Goal: Information Seeking & Learning: Learn about a topic

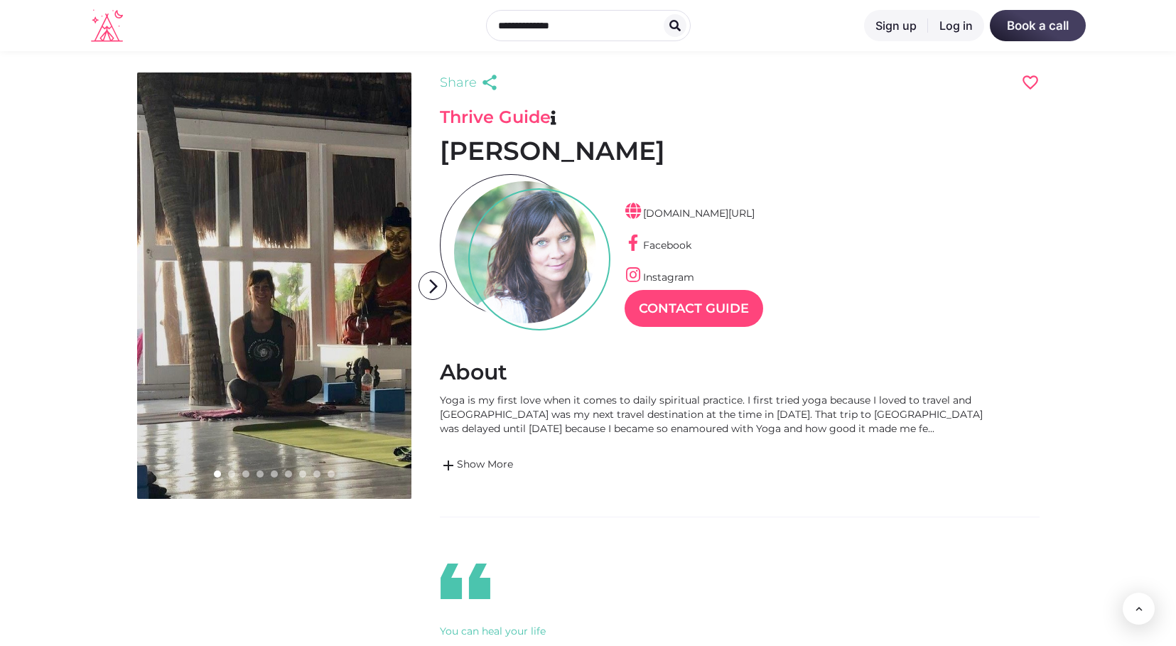
click at [317, 229] on link at bounding box center [274, 285] width 274 height 426
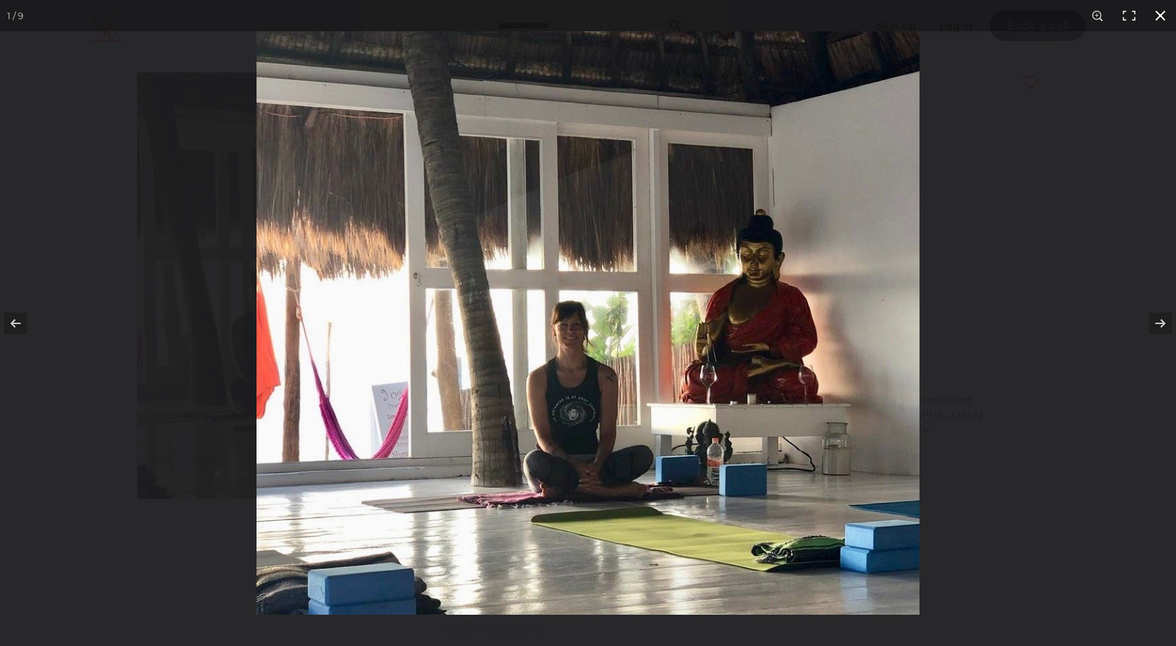
click at [1063, 141] on div at bounding box center [844, 354] width 1176 height 646
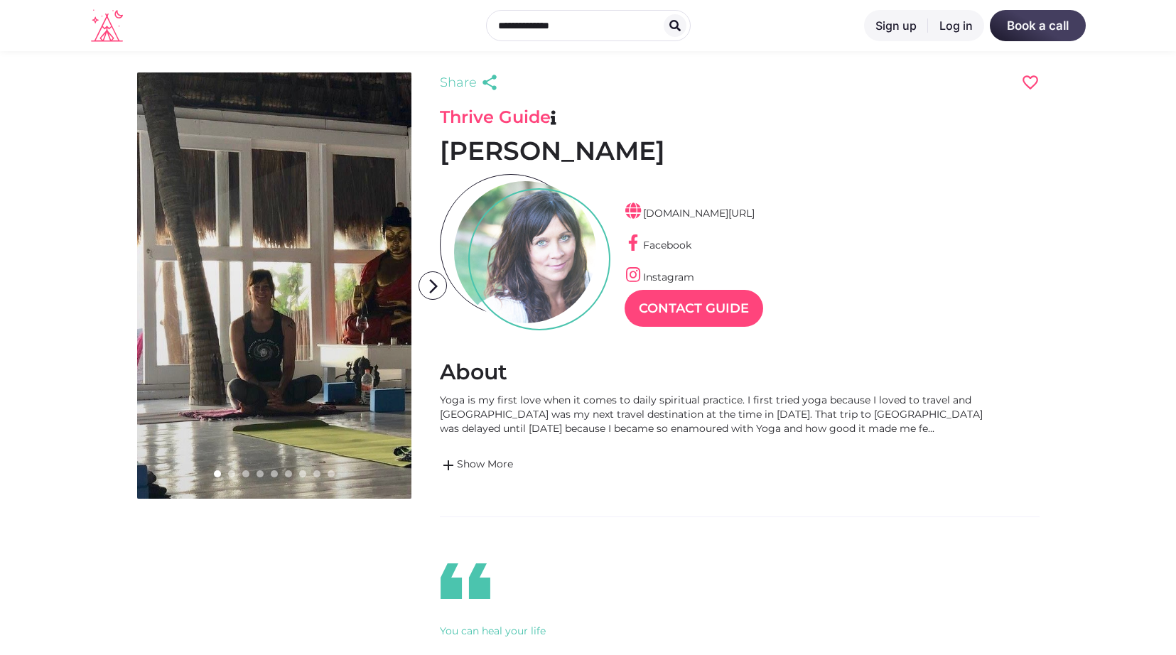
click at [295, 310] on link at bounding box center [274, 285] width 274 height 426
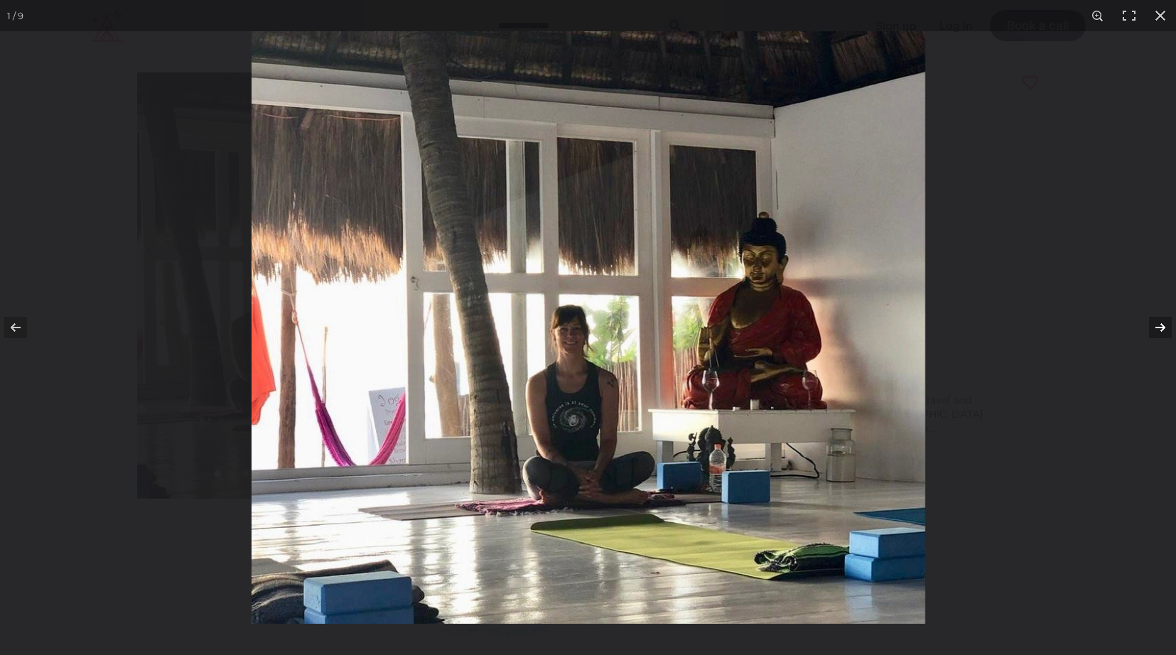
click at [1160, 330] on button at bounding box center [1151, 327] width 50 height 71
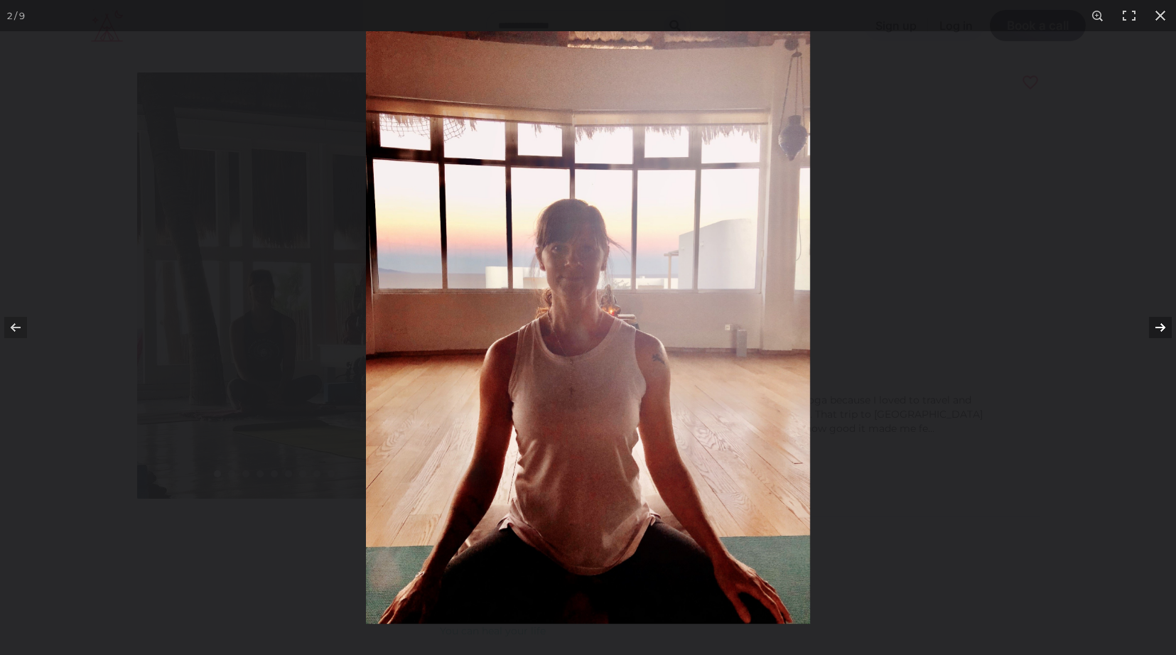
click at [1160, 330] on button at bounding box center [1151, 327] width 50 height 71
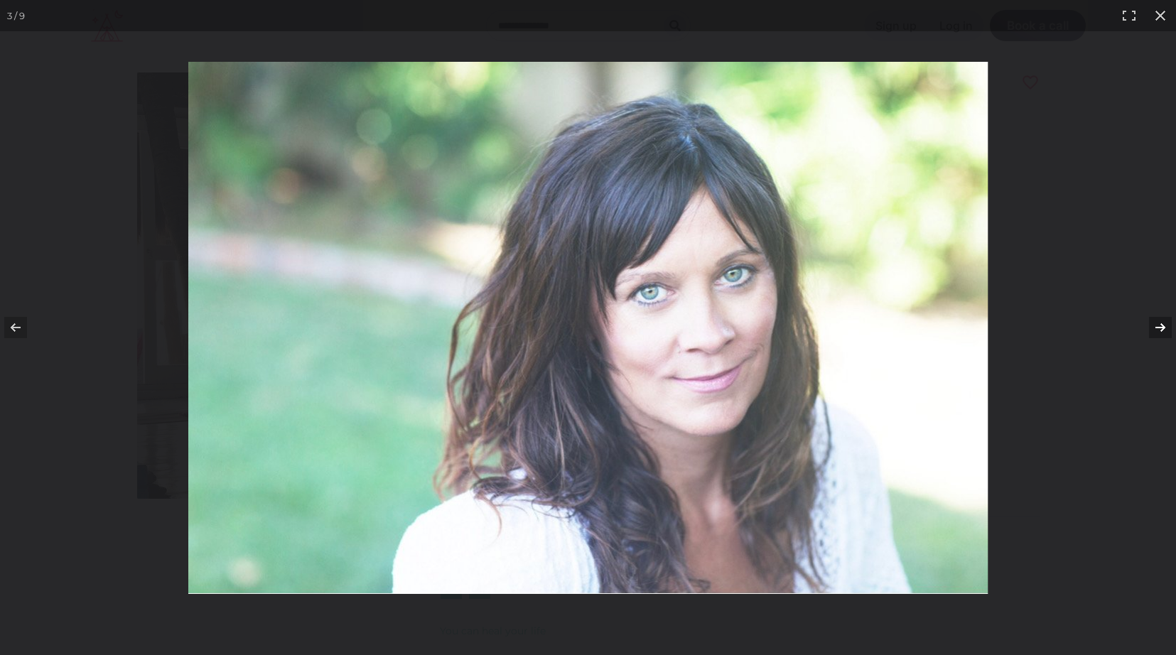
click at [1163, 326] on button at bounding box center [1151, 327] width 50 height 71
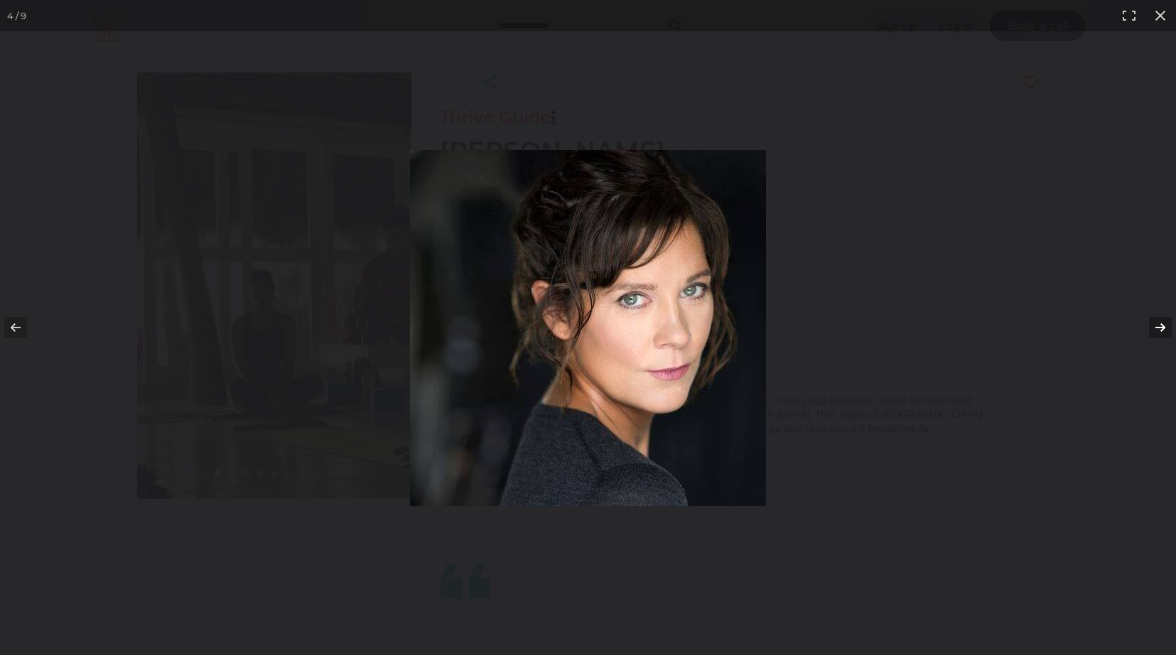
click at [1163, 326] on button at bounding box center [1151, 327] width 50 height 71
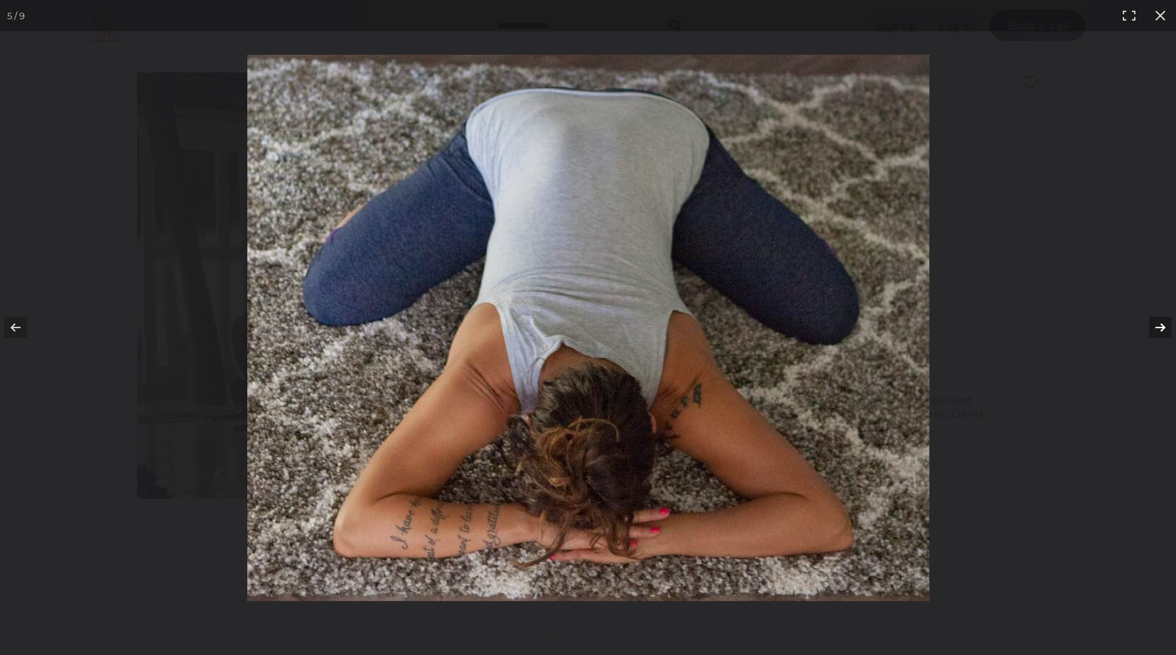
click at [1163, 326] on button at bounding box center [1151, 327] width 50 height 71
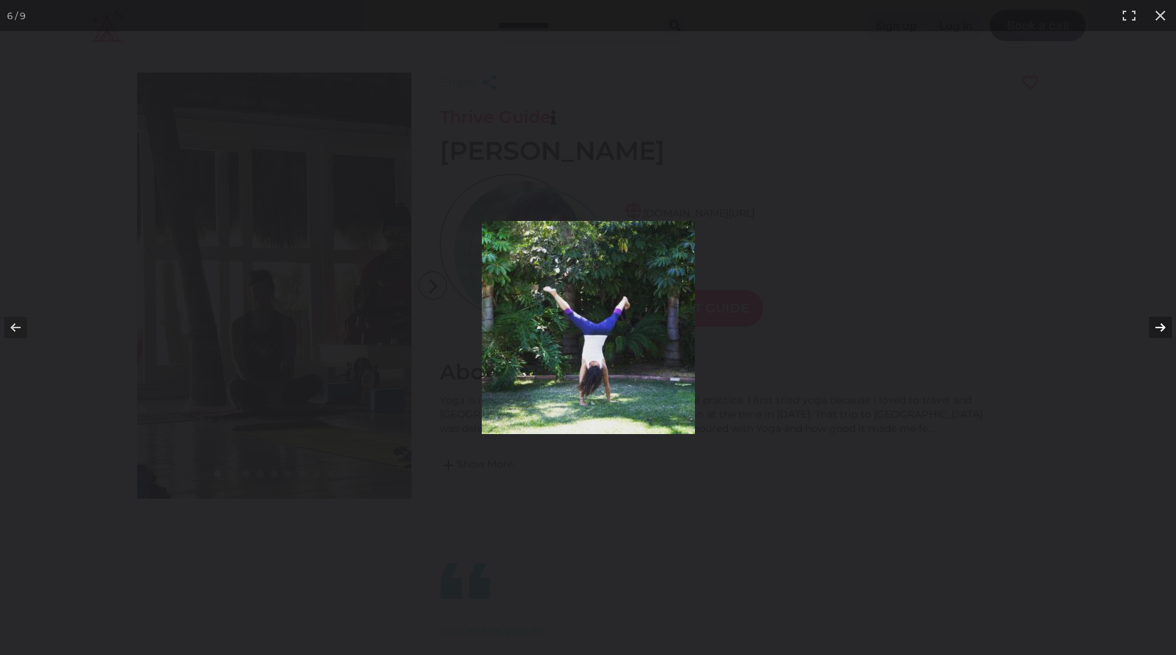
click at [1163, 326] on button at bounding box center [1151, 327] width 50 height 71
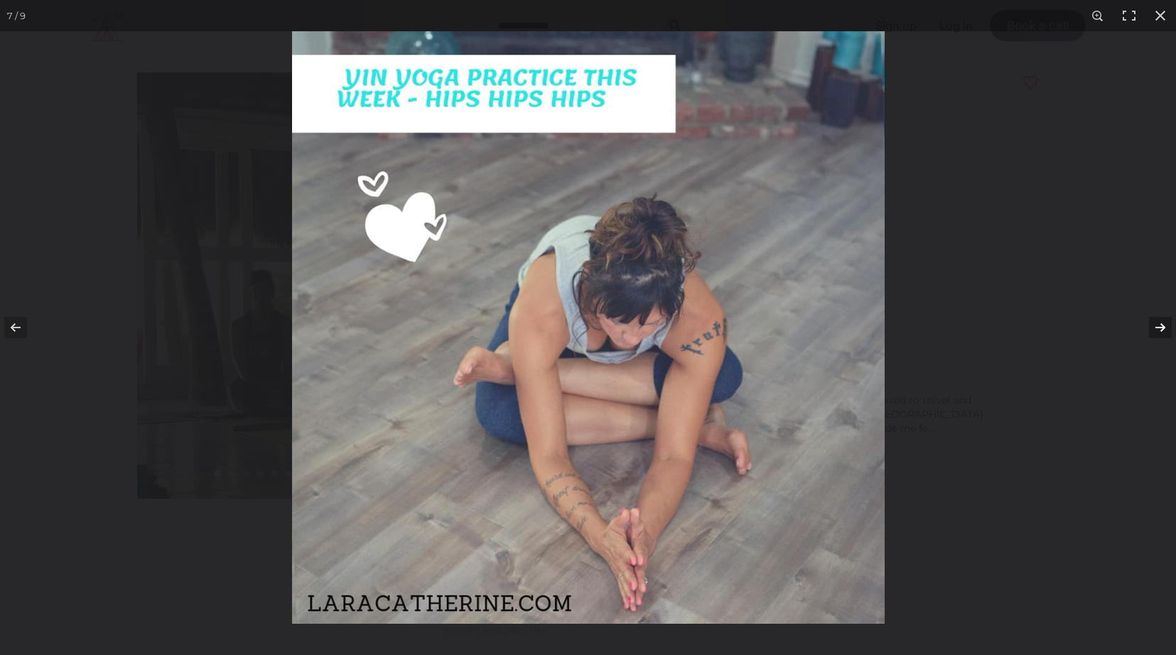
click at [1163, 326] on button at bounding box center [1151, 327] width 50 height 71
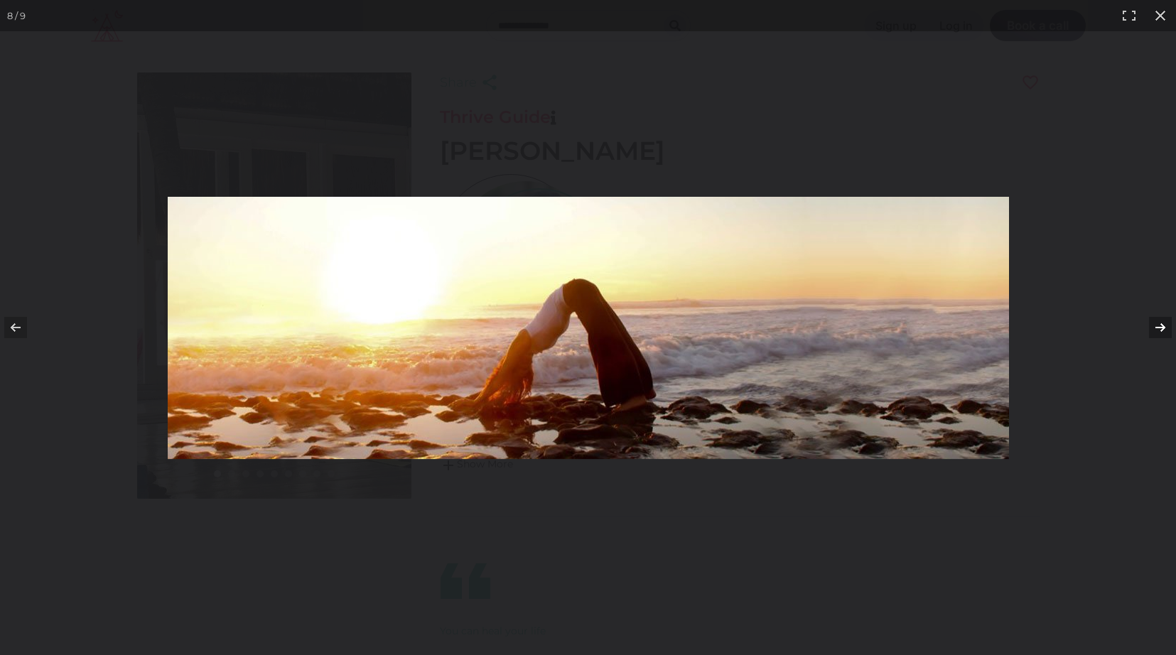
click at [1163, 326] on button at bounding box center [1151, 327] width 50 height 71
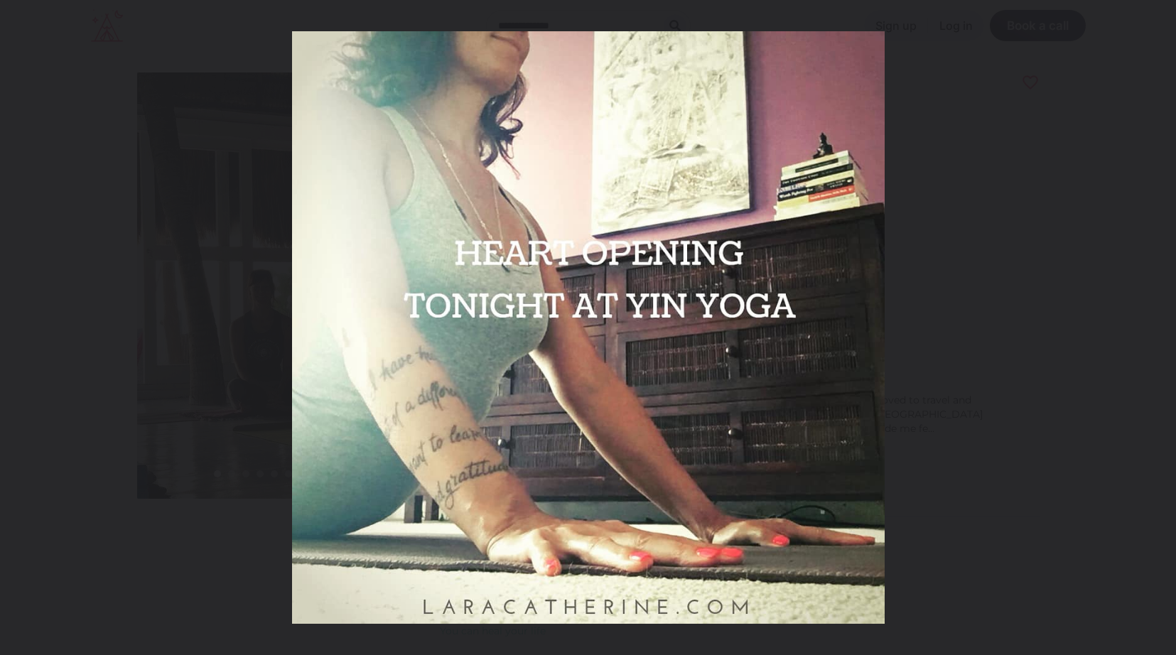
click at [1163, 326] on button at bounding box center [1151, 327] width 50 height 71
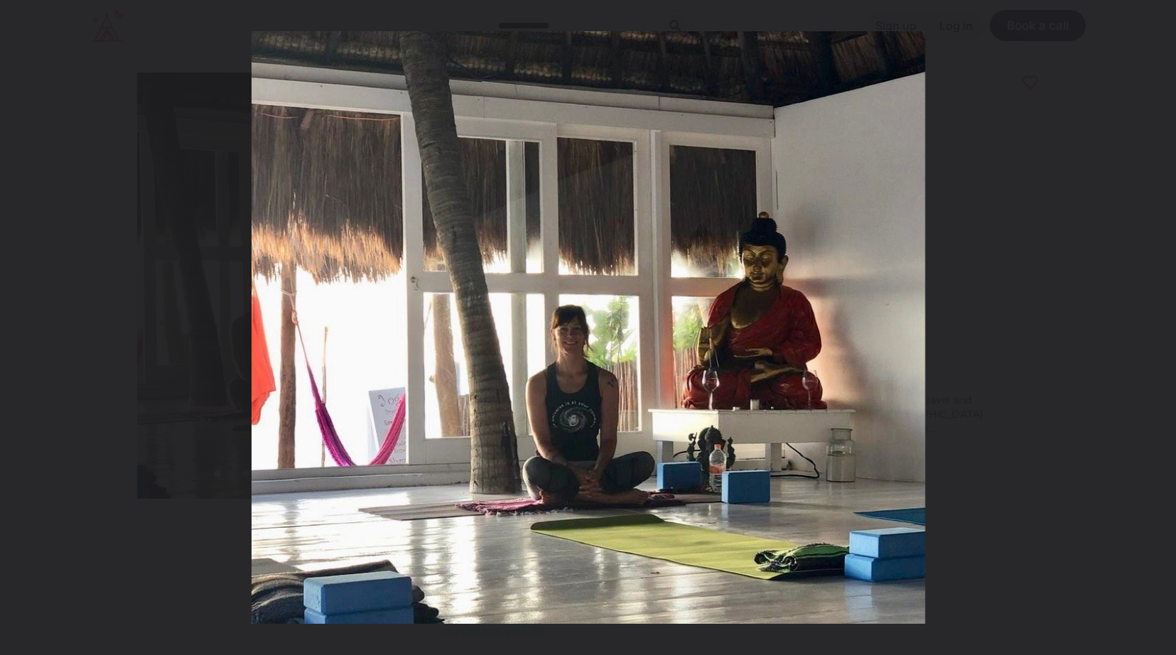
click at [1163, 326] on button at bounding box center [1151, 327] width 50 height 71
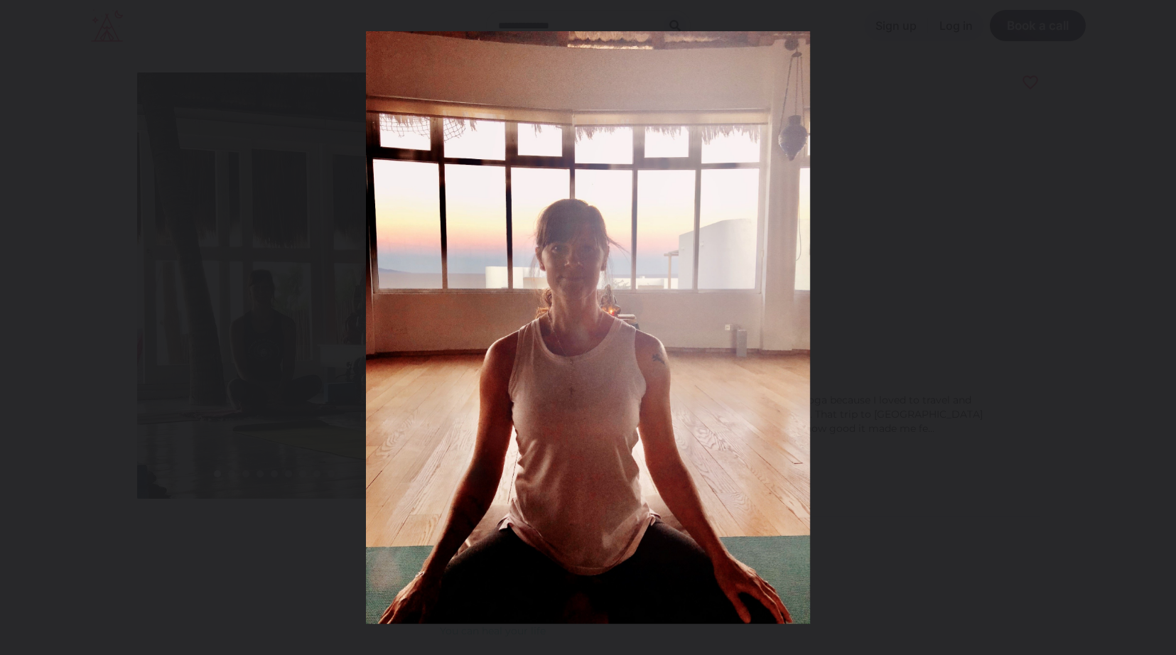
click at [1163, 326] on button at bounding box center [1151, 327] width 50 height 71
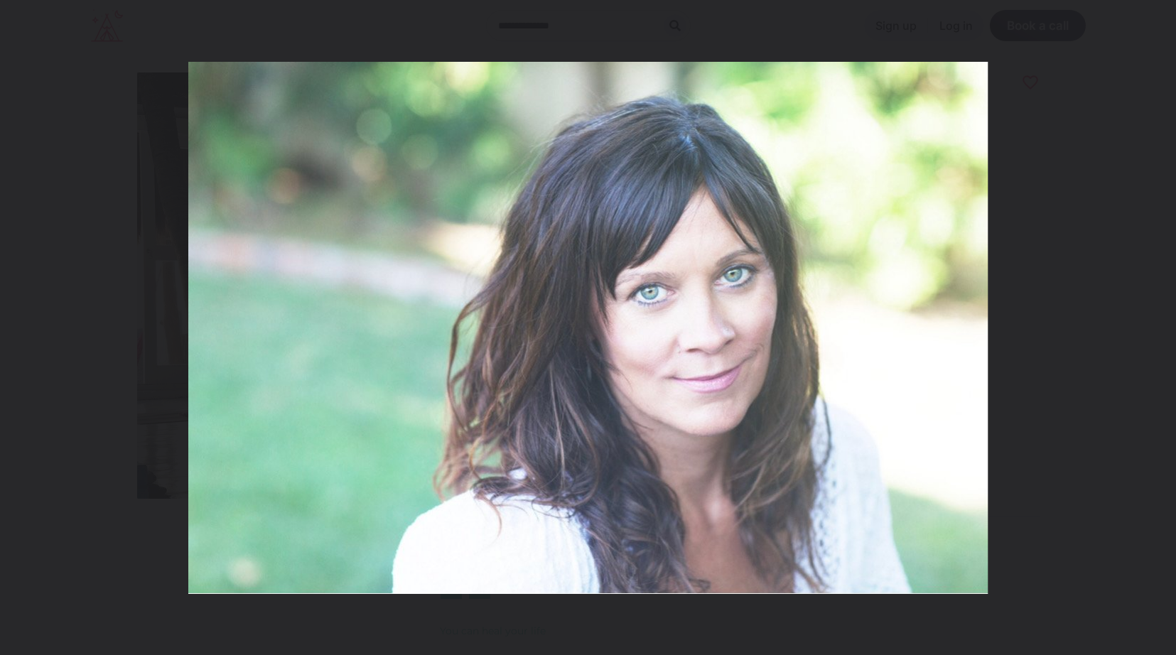
click at [1163, 326] on button at bounding box center [1151, 327] width 50 height 71
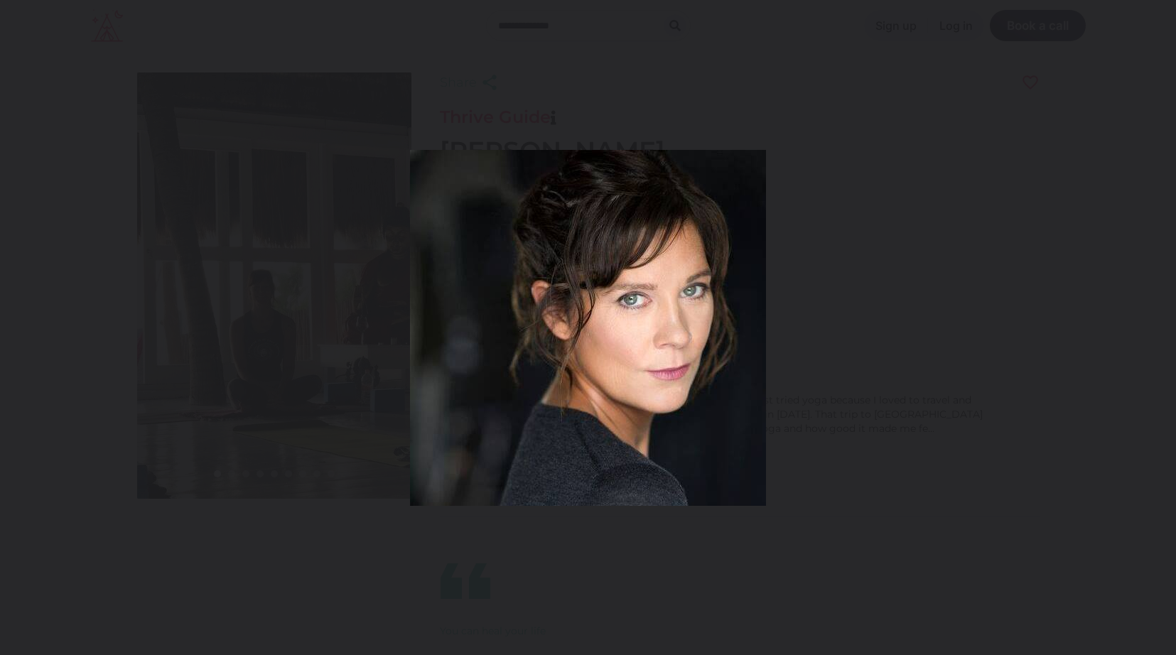
click at [1163, 326] on button at bounding box center [1151, 327] width 50 height 71
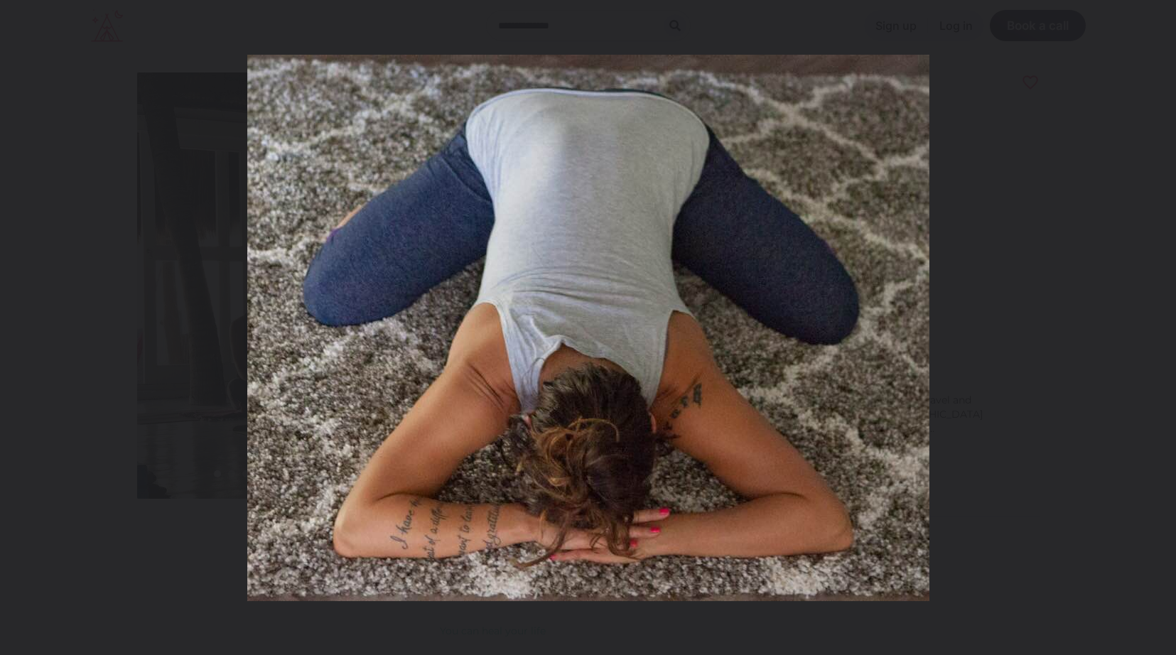
click at [1163, 326] on button at bounding box center [1151, 327] width 50 height 71
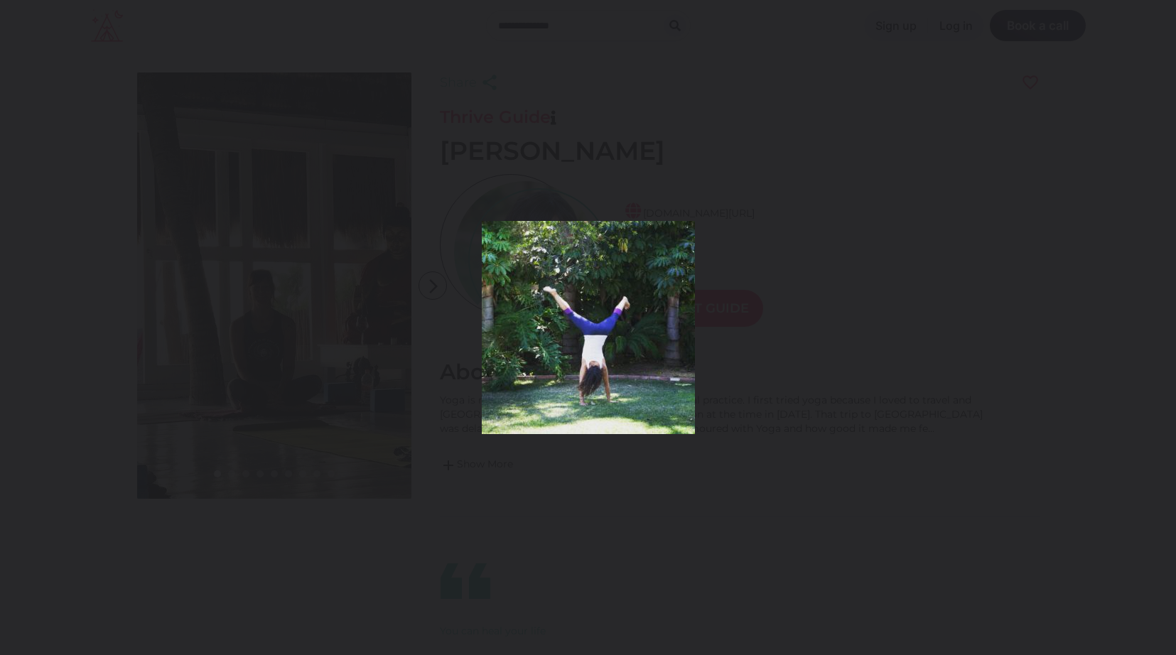
click at [1163, 326] on button at bounding box center [1151, 327] width 50 height 71
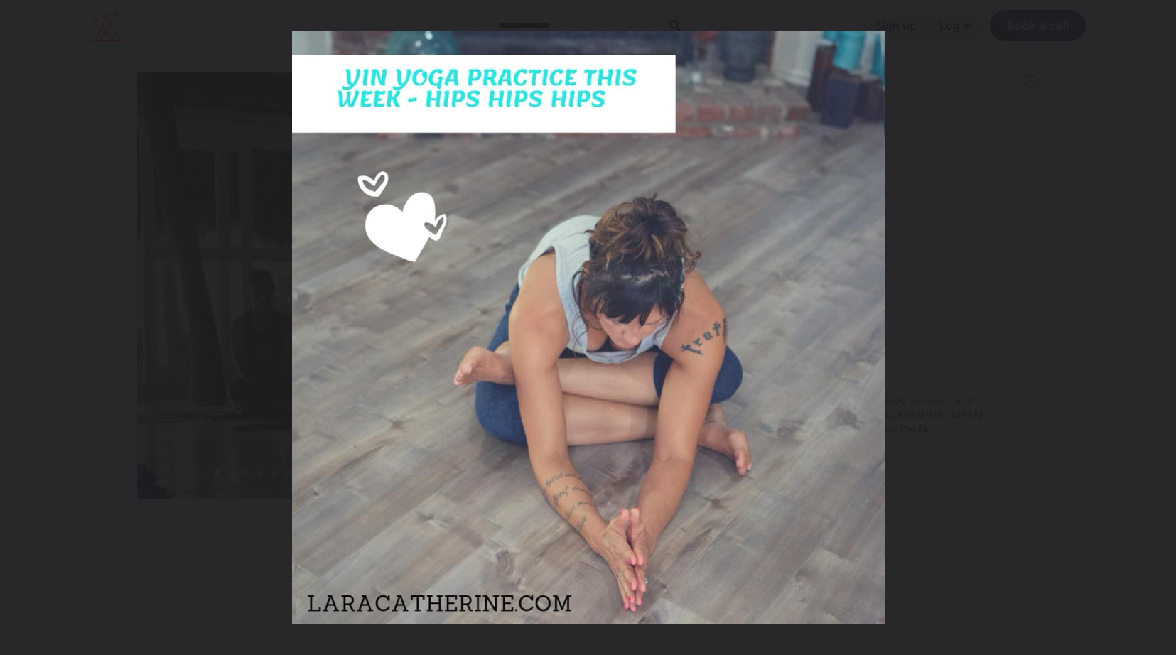
click at [1163, 326] on button at bounding box center [1151, 327] width 50 height 71
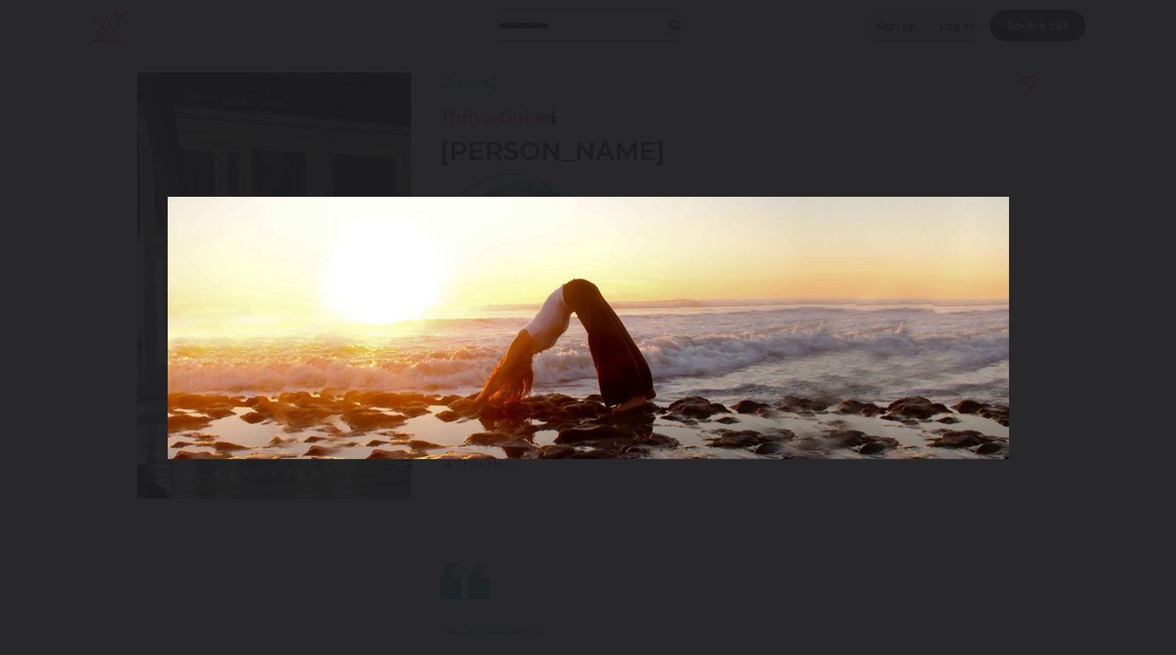
click at [1163, 326] on button at bounding box center [1151, 327] width 50 height 71
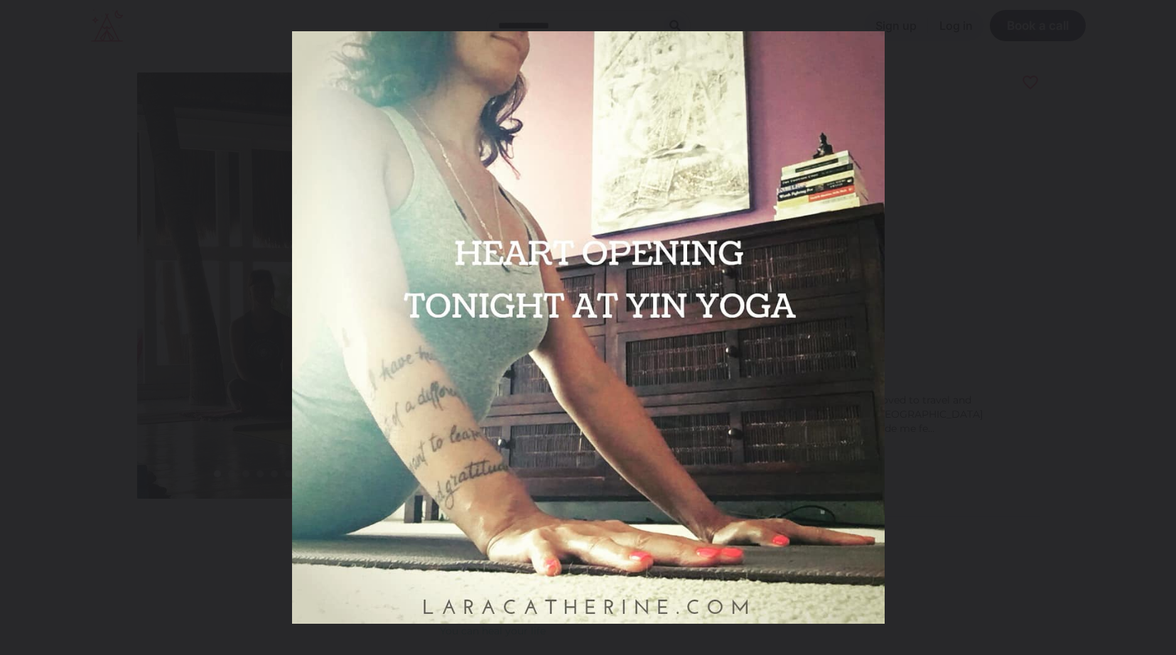
click at [1163, 326] on button at bounding box center [1151, 327] width 50 height 71
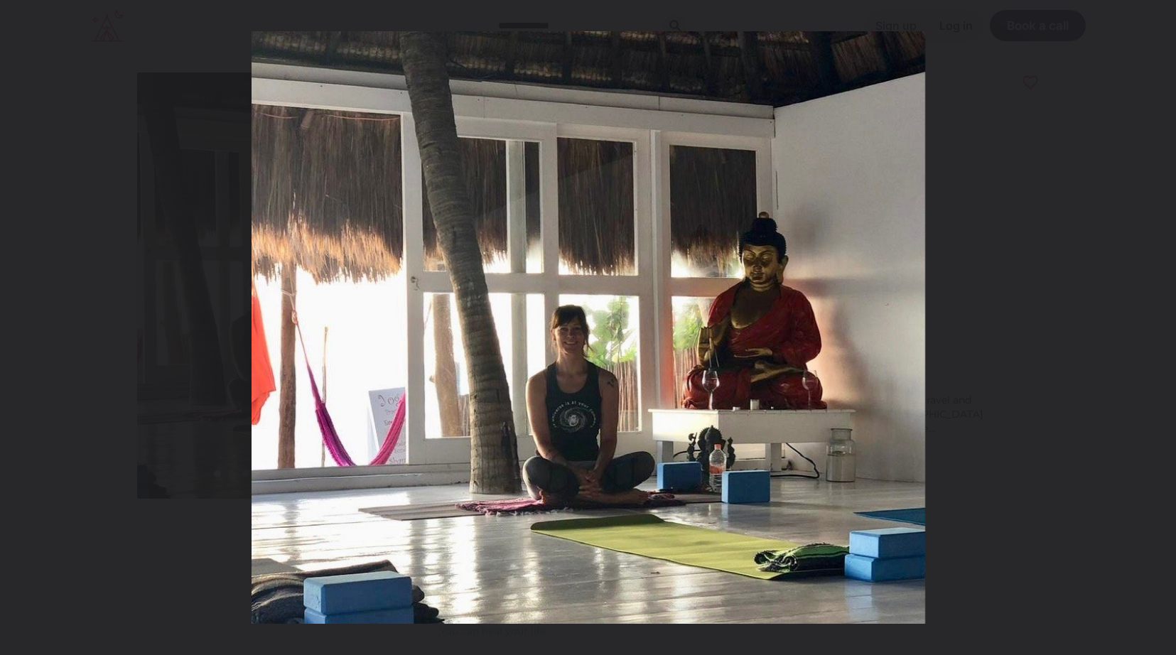
click at [1163, 326] on button at bounding box center [1151, 327] width 50 height 71
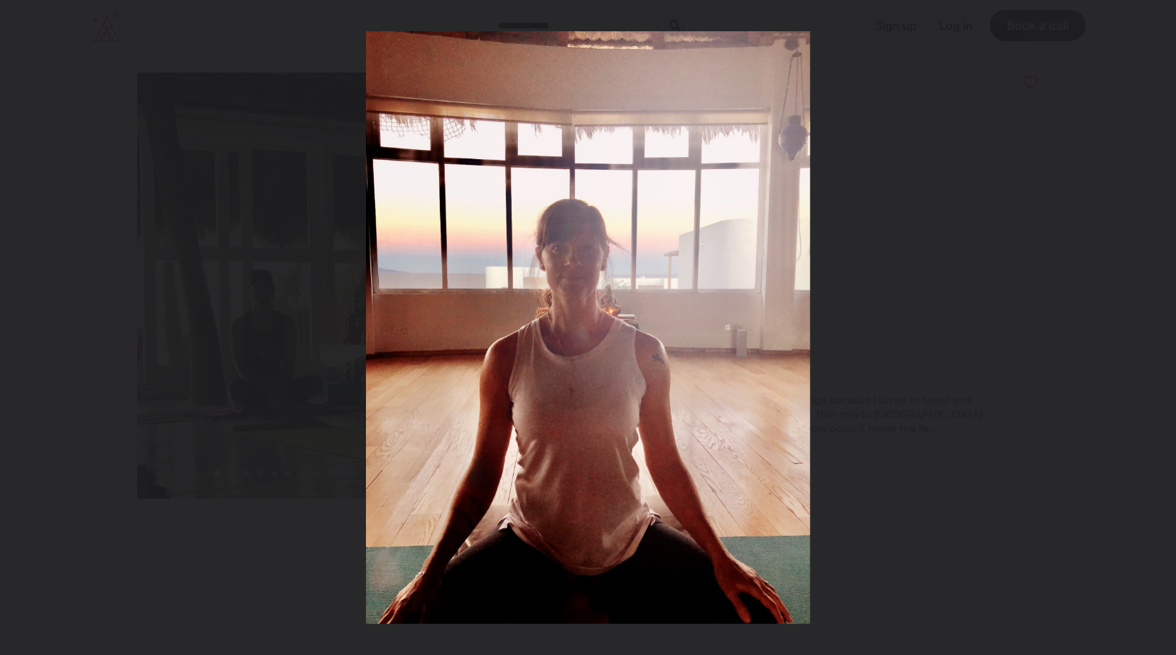
click at [1163, 326] on button at bounding box center [1151, 327] width 50 height 71
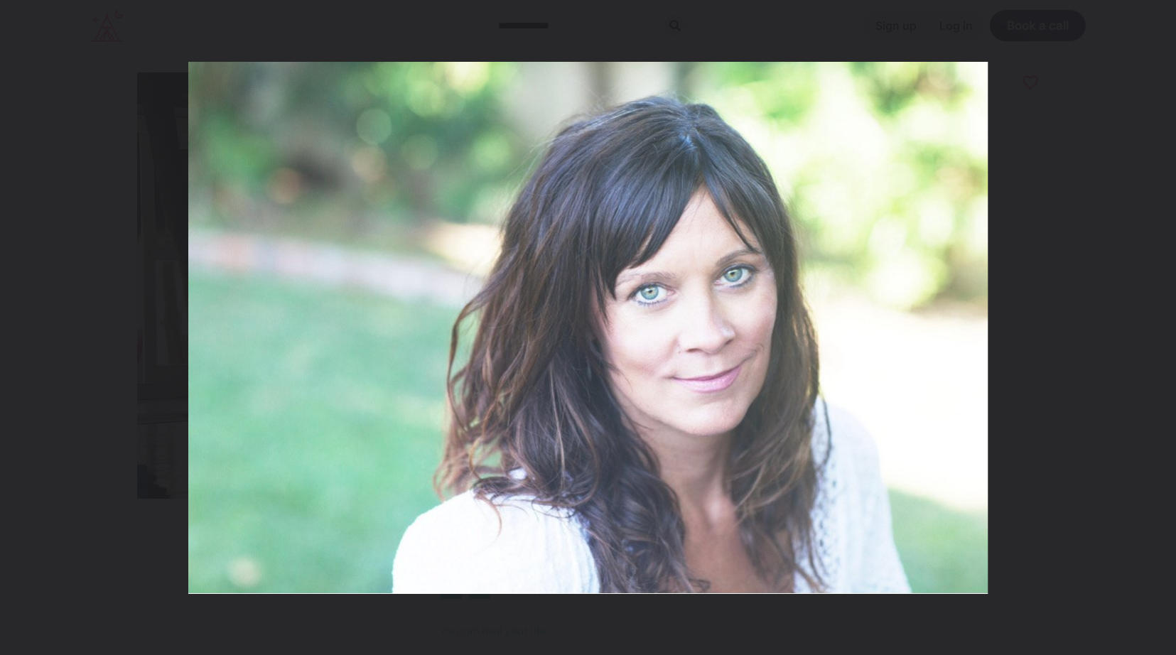
click at [1163, 326] on button at bounding box center [1151, 327] width 50 height 71
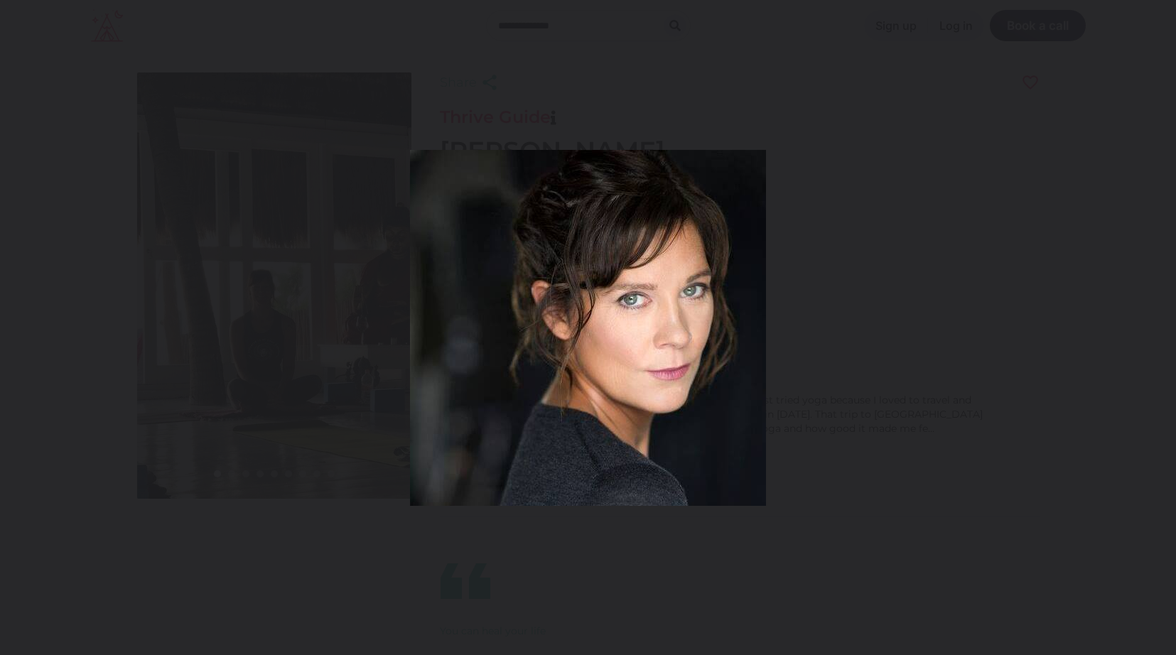
click at [1163, 326] on button at bounding box center [1151, 327] width 50 height 71
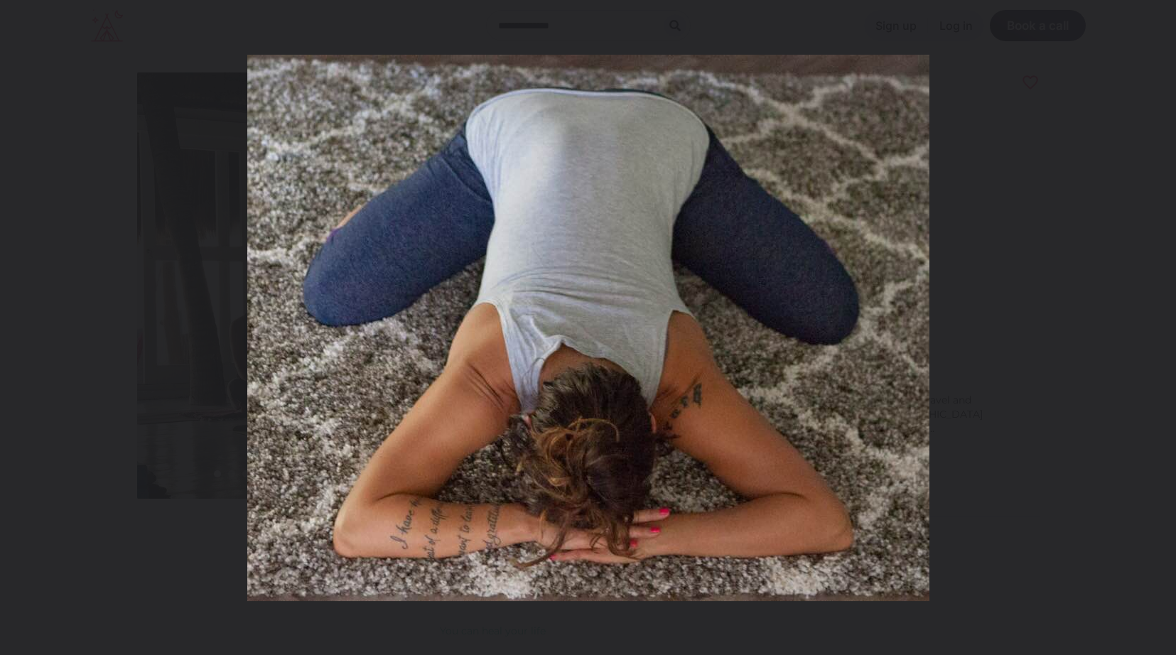
click at [1163, 326] on button at bounding box center [1151, 327] width 50 height 71
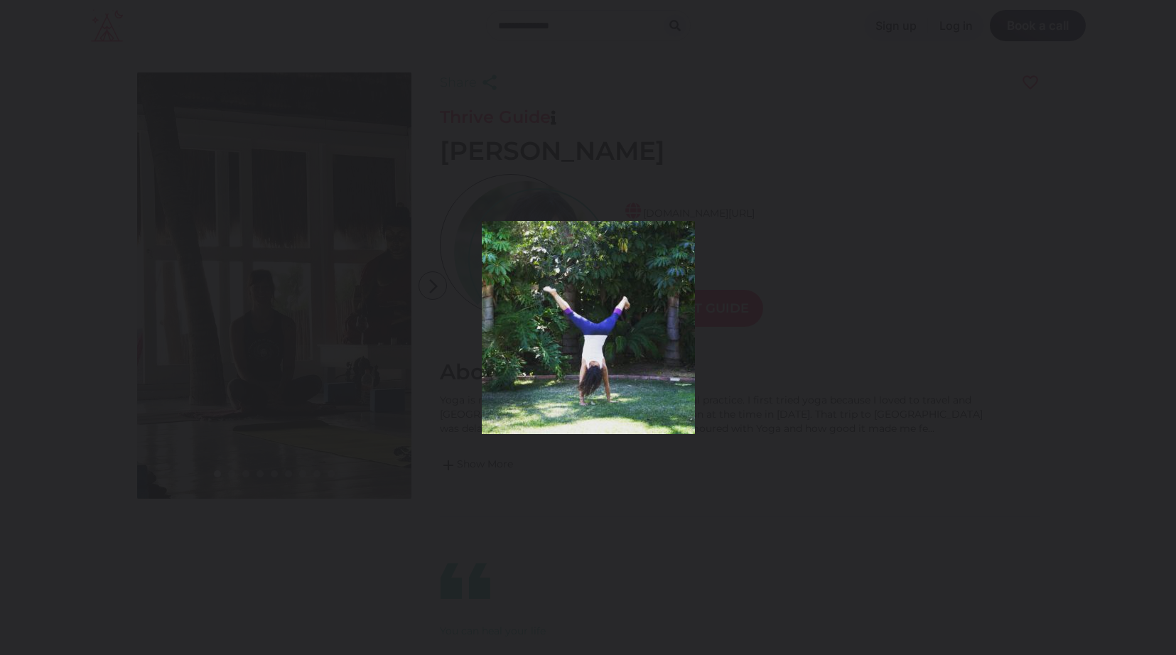
click at [1163, 326] on button at bounding box center [1151, 327] width 50 height 71
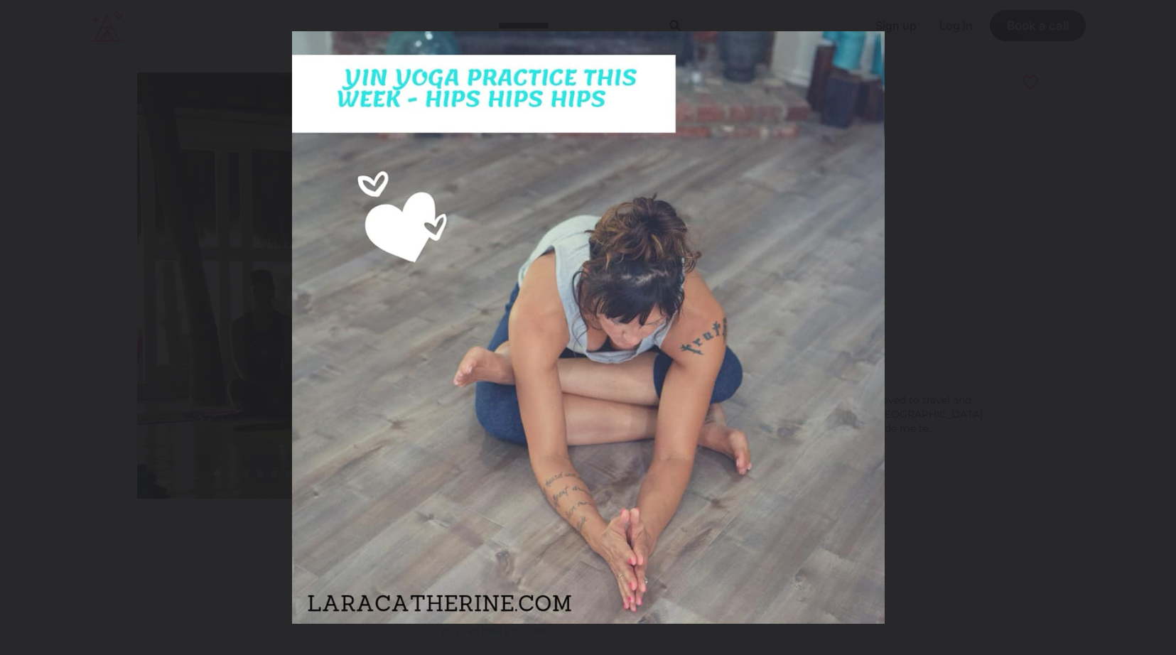
click at [1163, 326] on button at bounding box center [1151, 327] width 50 height 71
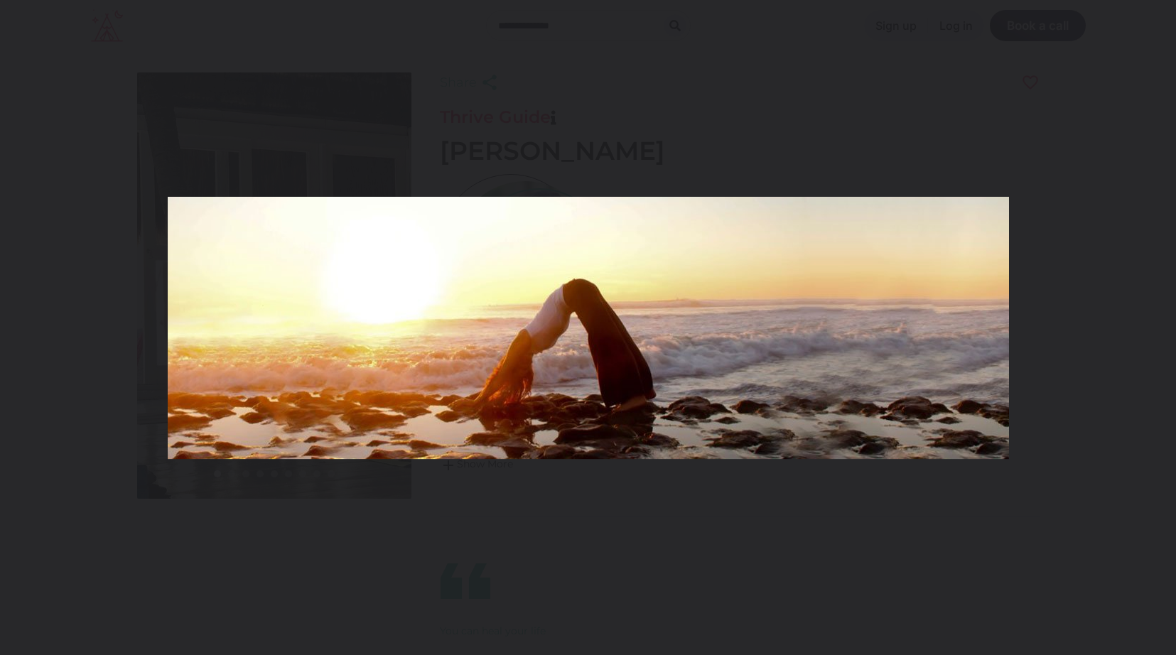
click at [1163, 326] on button at bounding box center [1151, 327] width 50 height 71
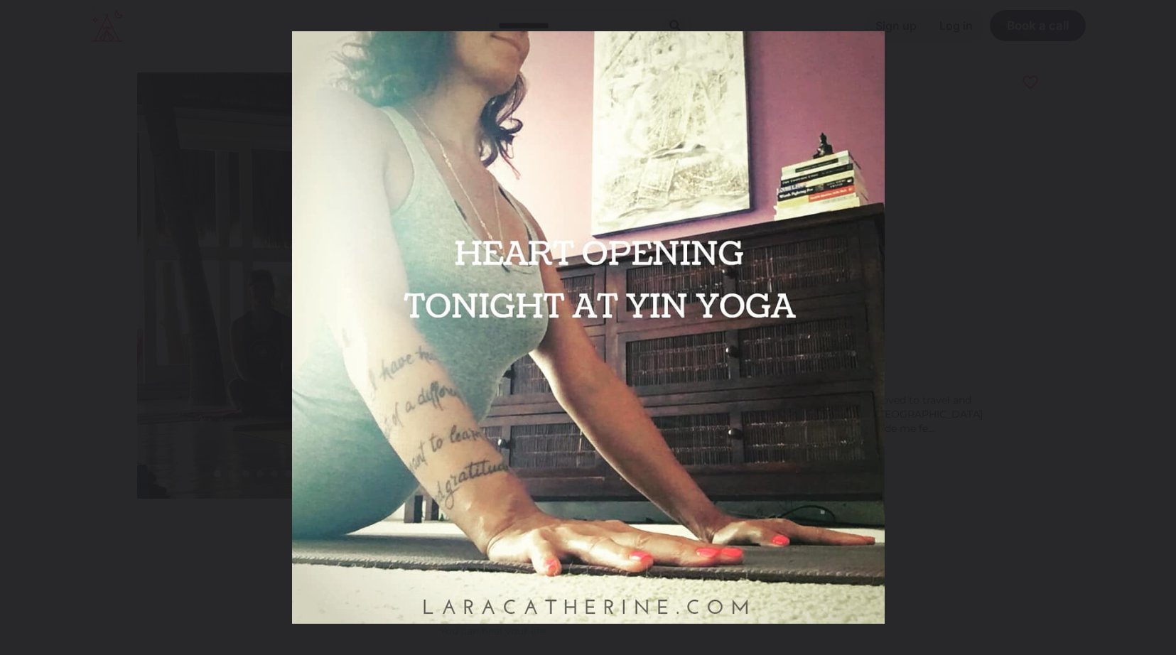
click at [1163, 326] on button at bounding box center [1151, 327] width 50 height 71
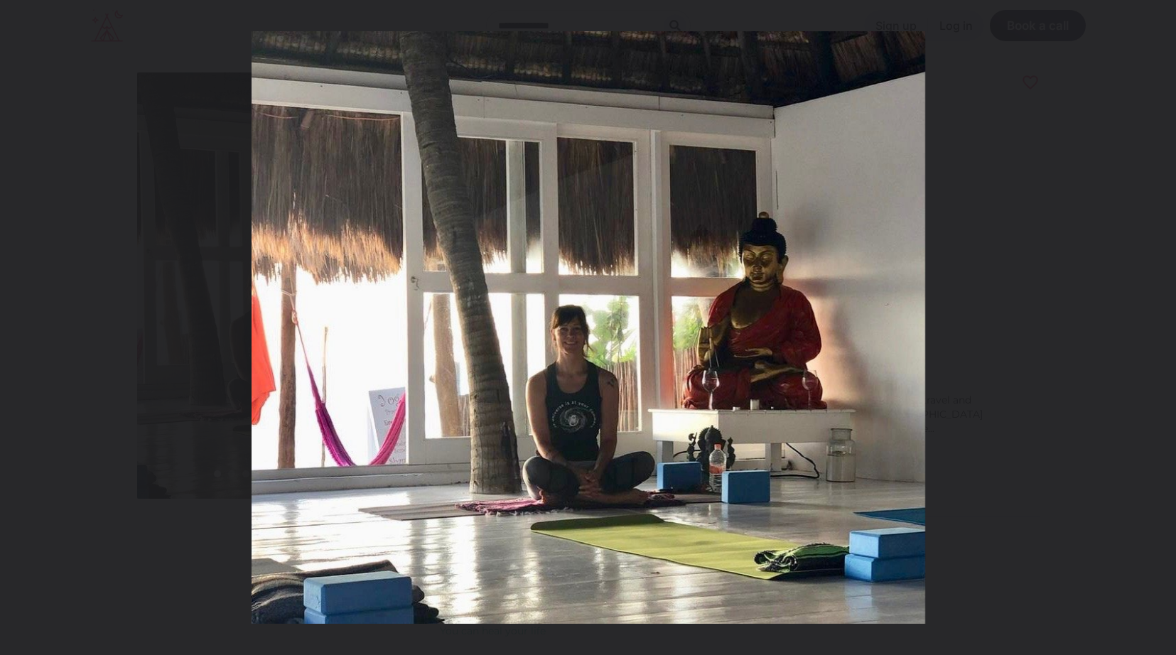
click at [1163, 326] on button at bounding box center [1151, 327] width 50 height 71
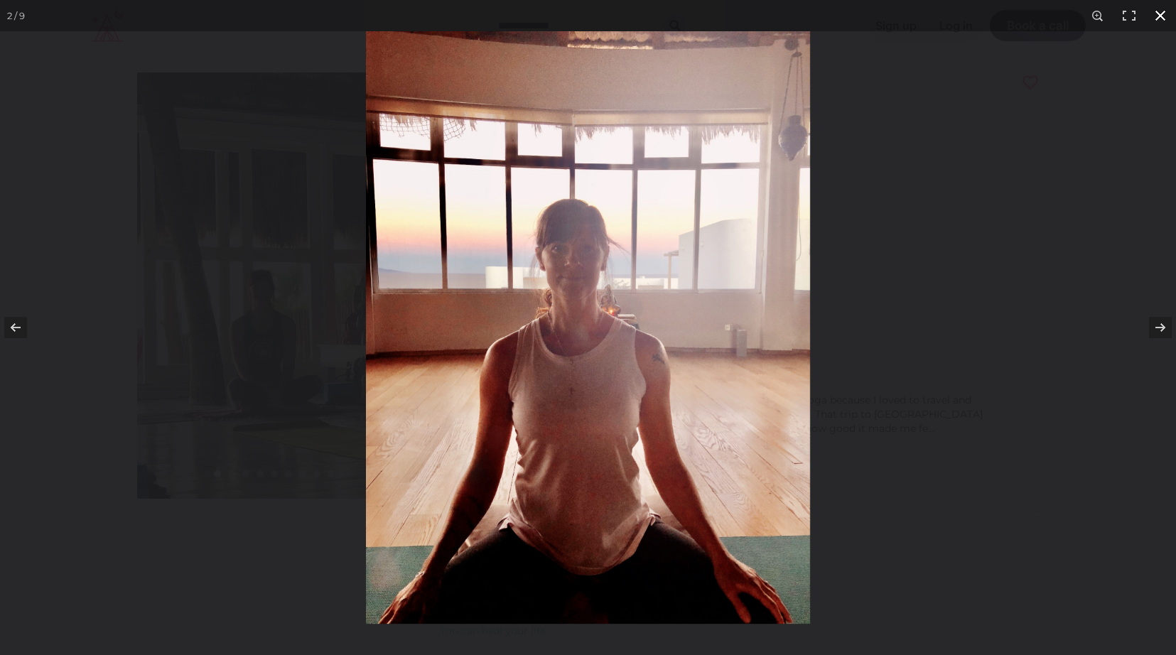
click at [134, 358] on div at bounding box center [588, 327] width 1176 height 655
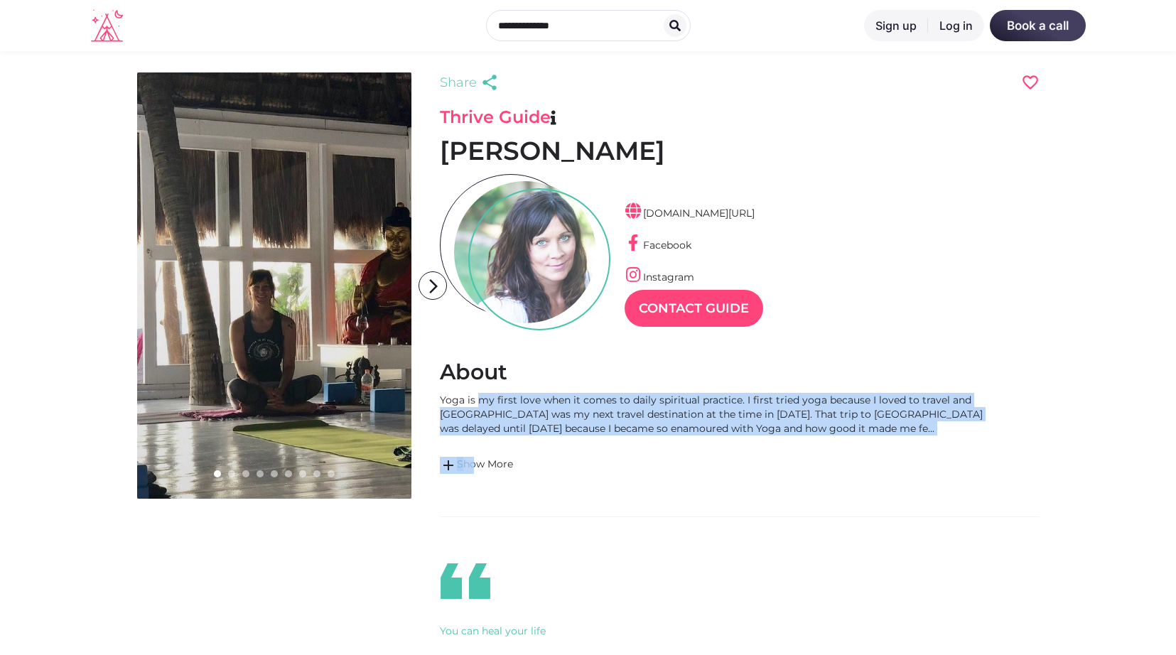
drag, startPoint x: 473, startPoint y: 398, endPoint x: 746, endPoint y: 444, distance: 276.5
click at [756, 442] on div "Yoga is my first love when it comes to daily spiritual practice. I first tried …" at bounding box center [717, 433] width 554 height 81
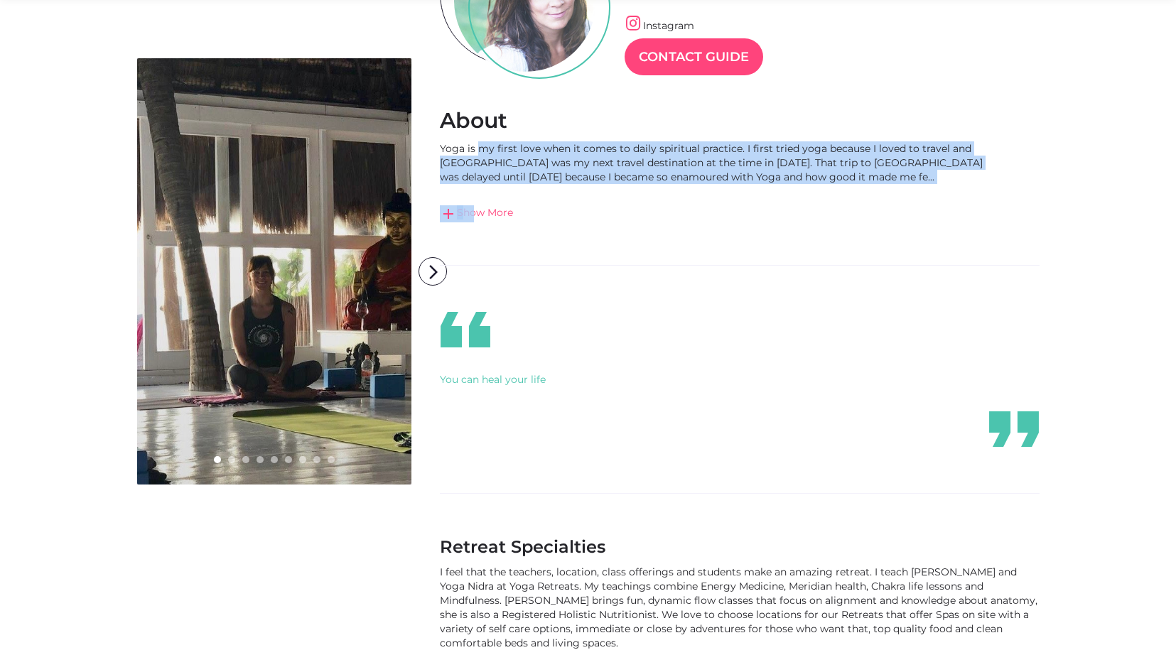
scroll to position [242, 0]
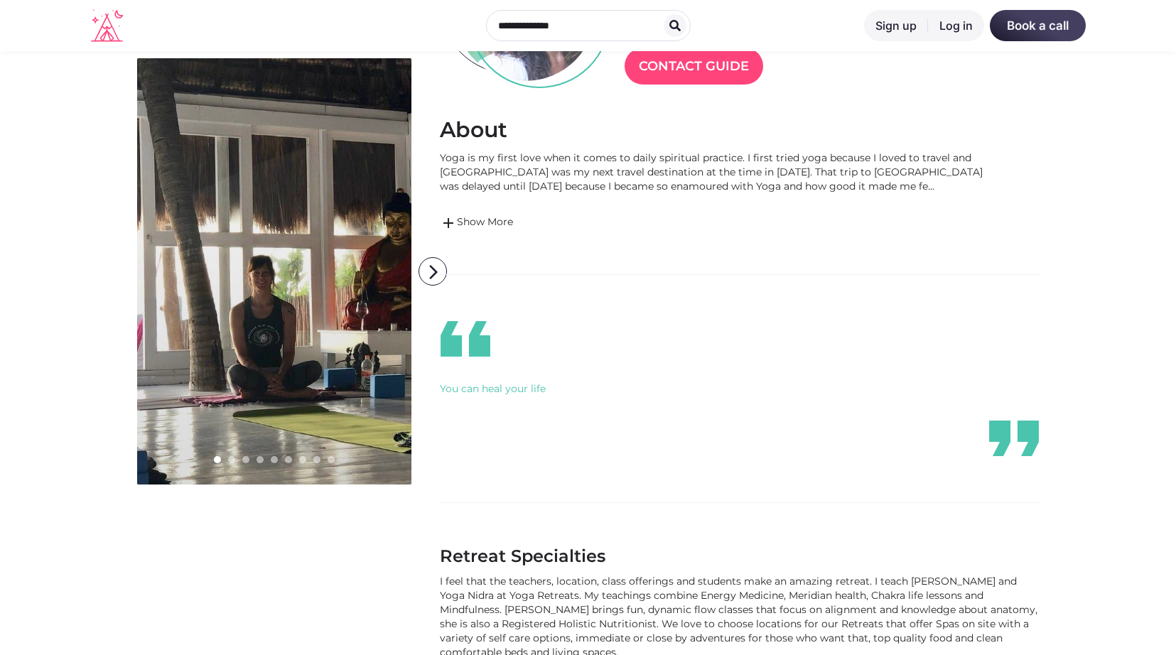
drag, startPoint x: 621, startPoint y: 212, endPoint x: 640, endPoint y: 208, distance: 19.6
click at [621, 212] on div "Yoga is my first love when it comes to daily spiritual practice. I first tried …" at bounding box center [717, 191] width 554 height 81
click at [686, 189] on div "Yoga is my first love when it comes to daily spiritual practice. I first tried …" at bounding box center [717, 172] width 554 height 43
click at [728, 185] on div "Yoga is my first love when it comes to daily spiritual practice. I first tried …" at bounding box center [717, 172] width 554 height 43
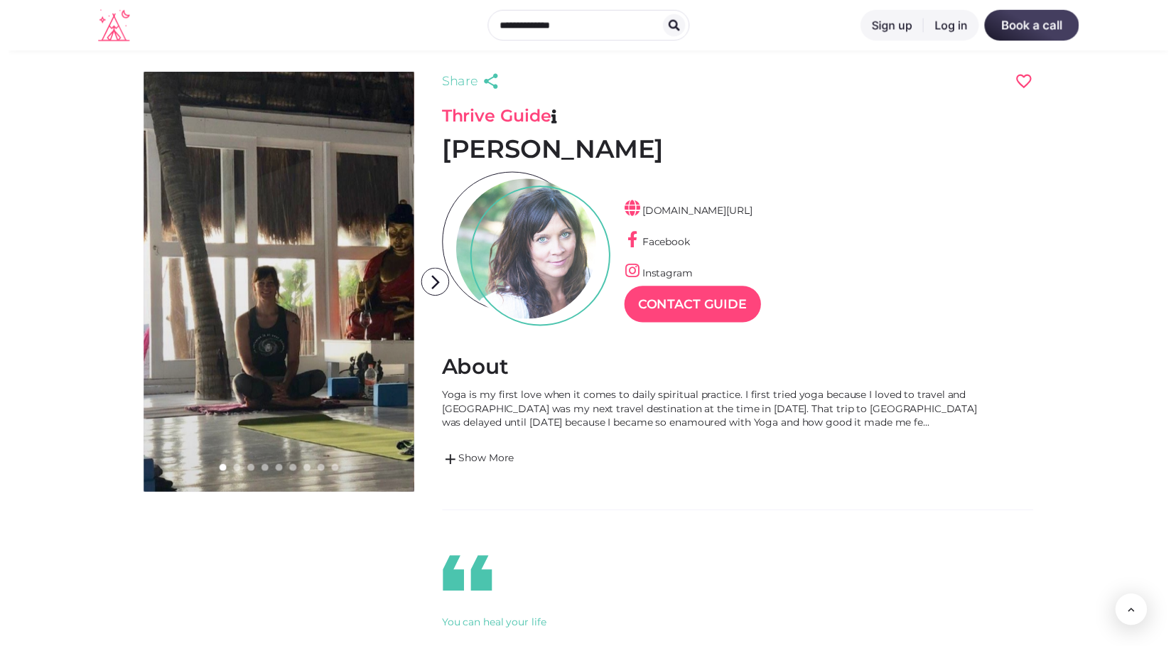
scroll to position [0, 0]
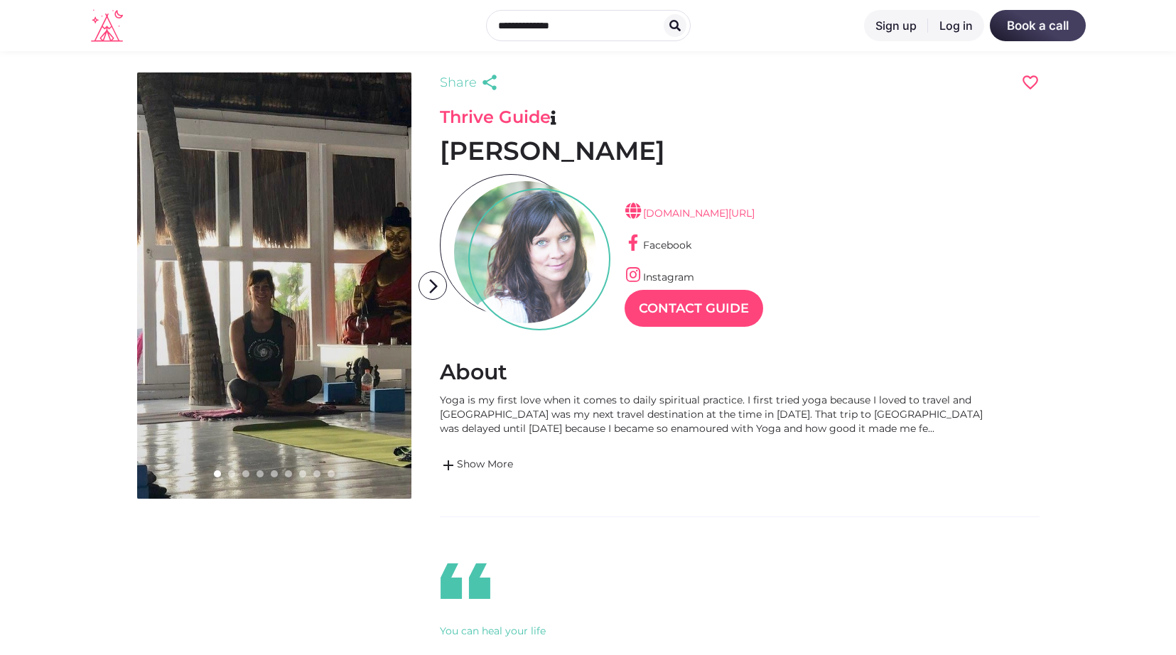
click at [671, 215] on link "[DOMAIN_NAME][URL]" at bounding box center [689, 213] width 130 height 13
